Goal: Book appointment/travel/reservation

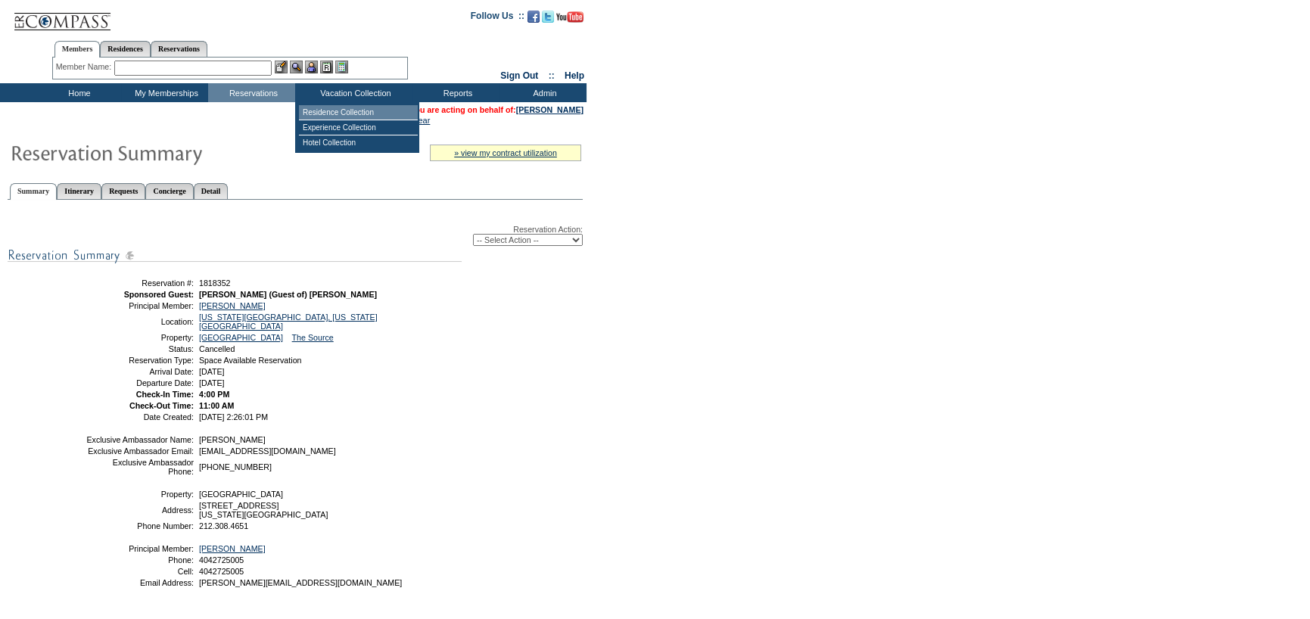
click at [327, 114] on td "Residence Collection" at bounding box center [358, 112] width 119 height 15
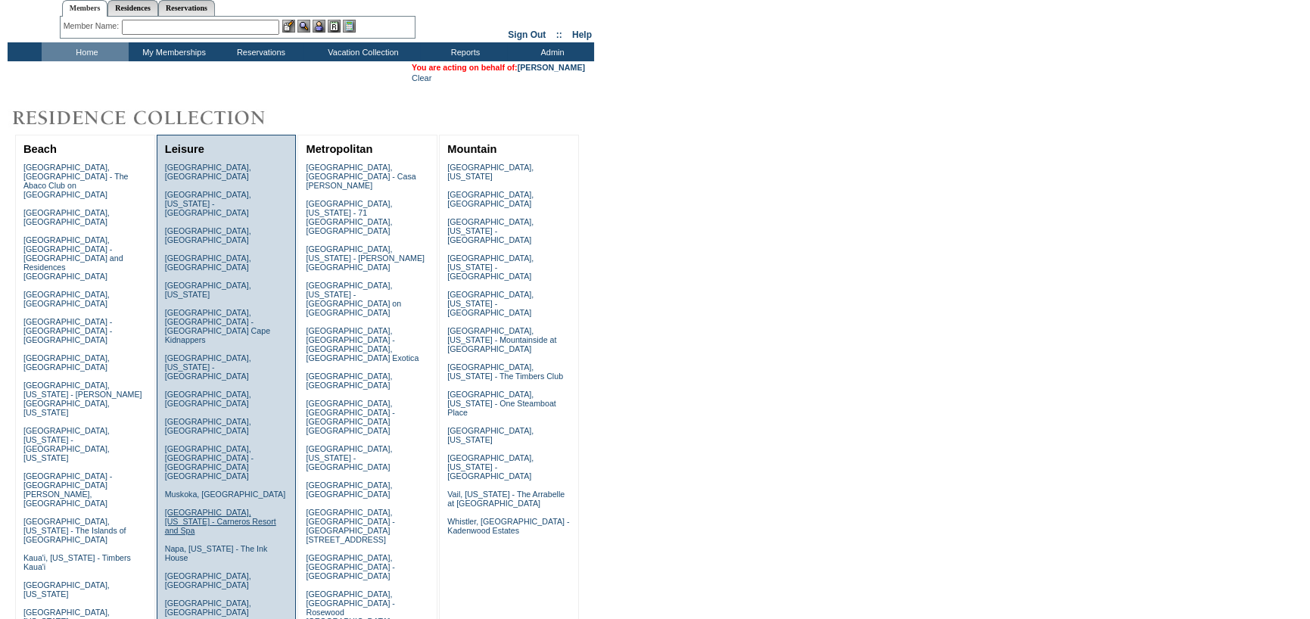
scroll to position [76, 0]
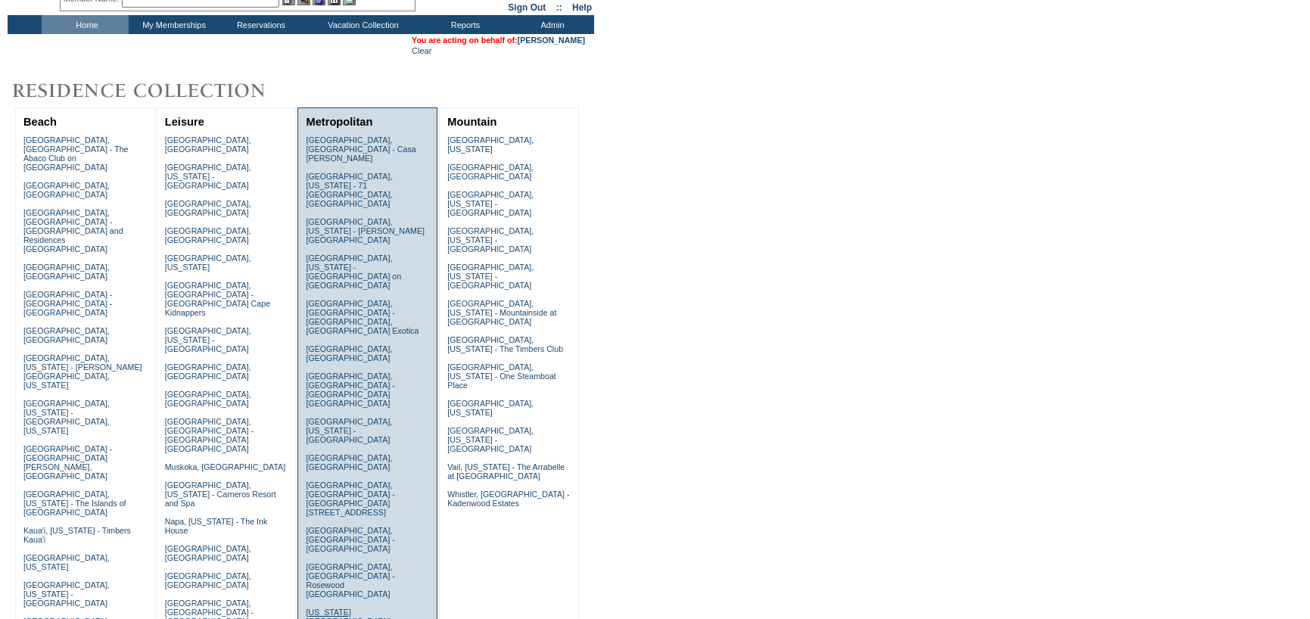
click at [350, 608] on link "New York City, New York - Park Avenue Place" at bounding box center [349, 626] width 86 height 36
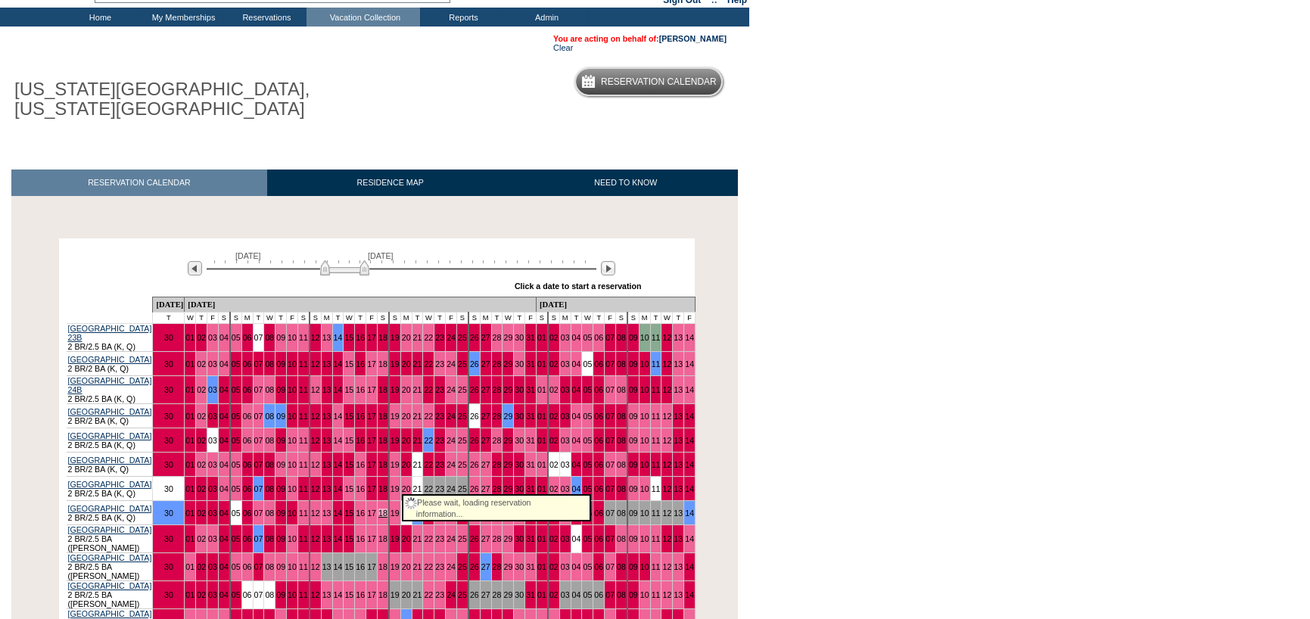
scroll to position [151, 0]
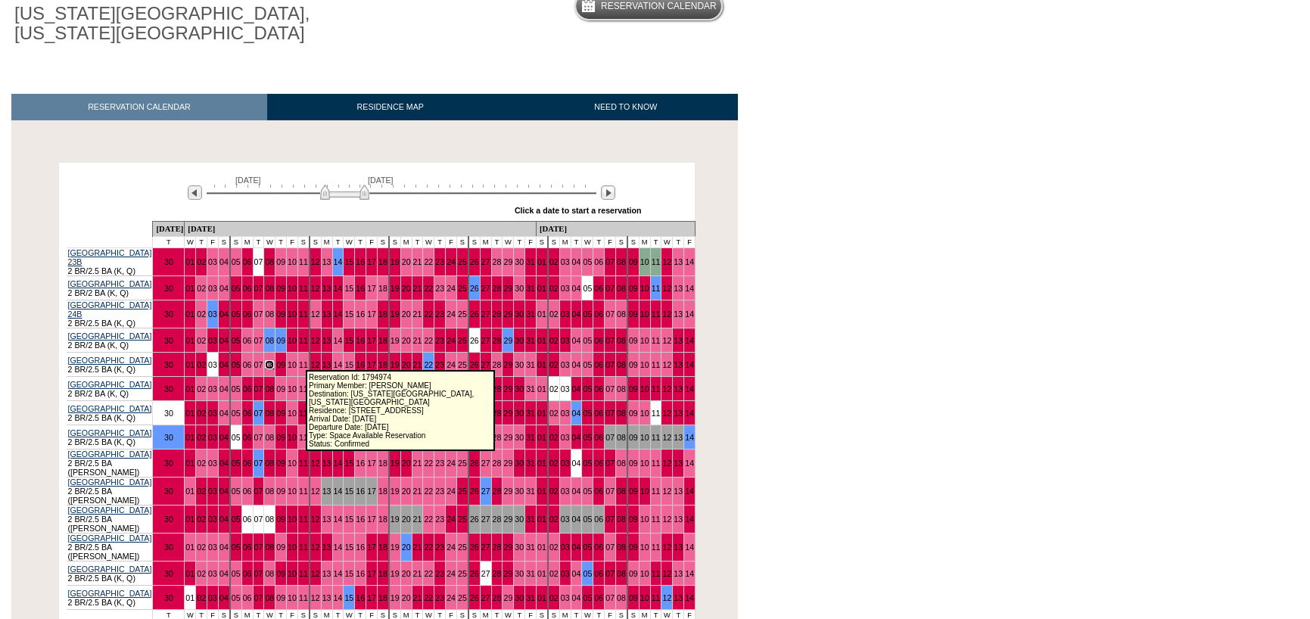
click at [274, 361] on link "08" at bounding box center [269, 364] width 9 height 9
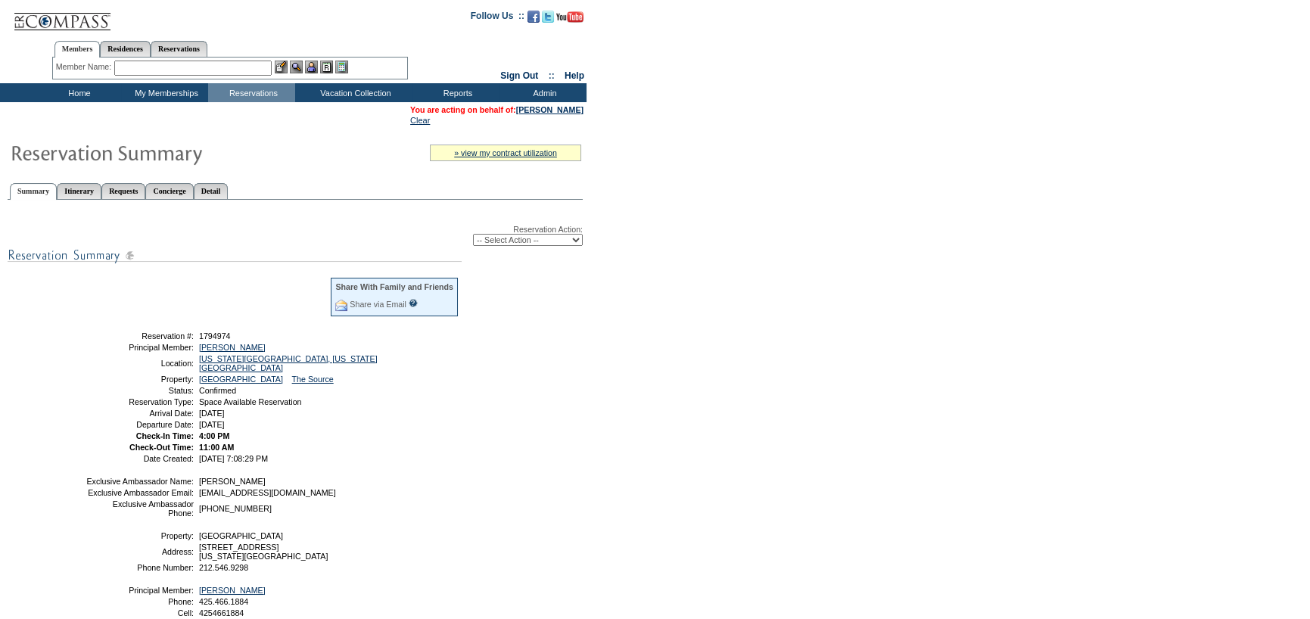
click at [485, 241] on select "-- Select Action -- Modify Reservation Dates Modify Reservation Cost Modify Occ…" at bounding box center [528, 240] width 110 height 12
select select "ChangeClubProp"
click at [473, 235] on select "-- Select Action -- Modify Reservation Dates Modify Reservation Cost Modify Occ…" at bounding box center [528, 240] width 110 height 12
